Goal: Task Accomplishment & Management: Complete application form

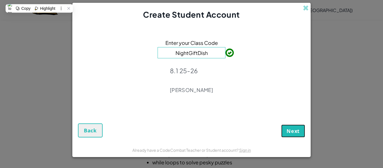
click at [293, 132] on span "Next" at bounding box center [292, 130] width 13 height 7
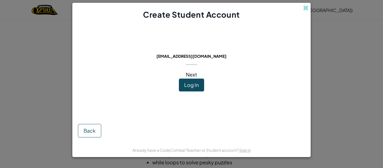
click at [191, 76] on span "Next" at bounding box center [191, 74] width 11 height 6
click at [190, 83] on span "Log In" at bounding box center [191, 85] width 15 height 6
